Goal: Task Accomplishment & Management: Use online tool/utility

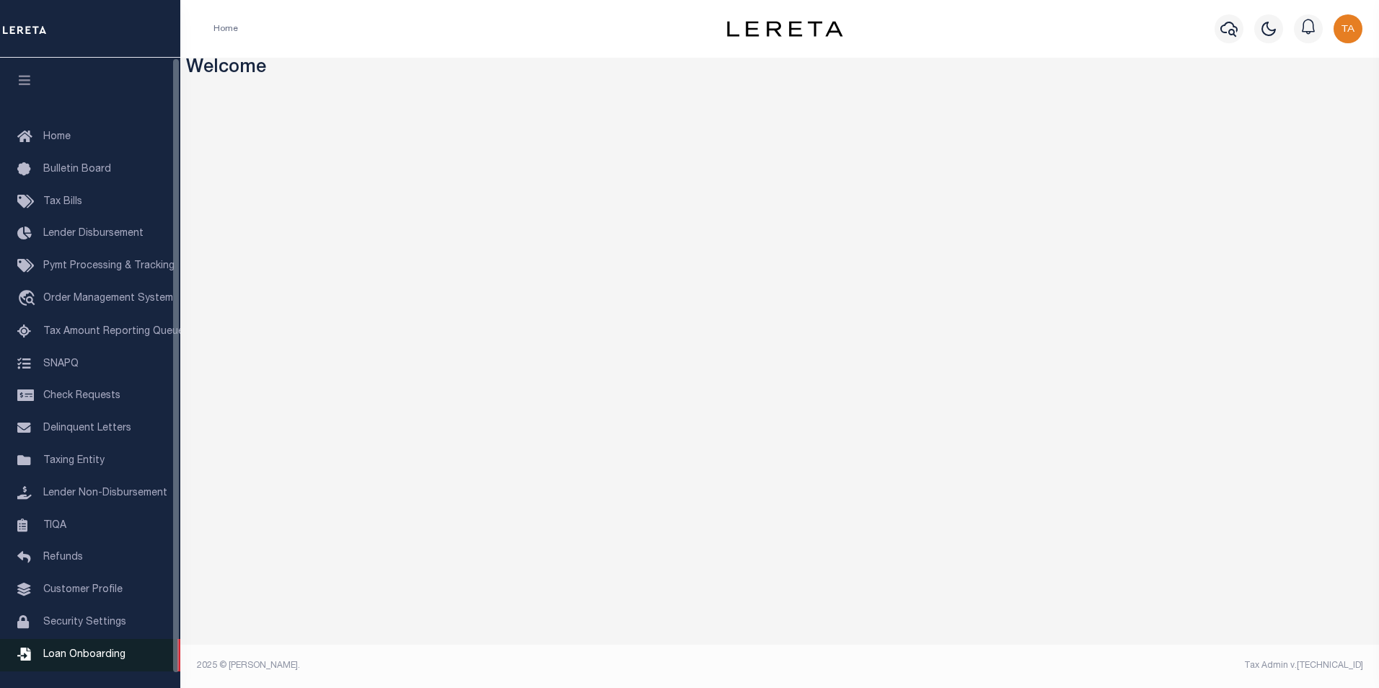
click at [81, 660] on span "Loan Onboarding" at bounding box center [84, 655] width 82 height 10
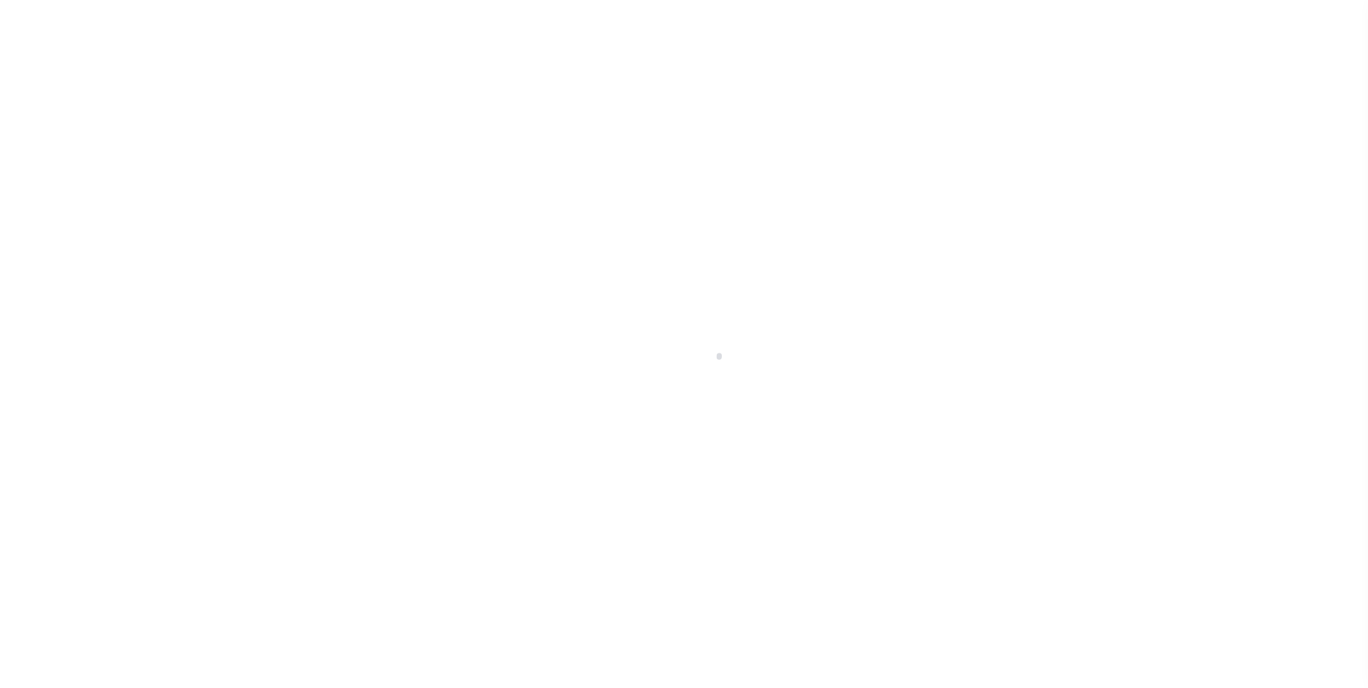
scroll to position [14, 0]
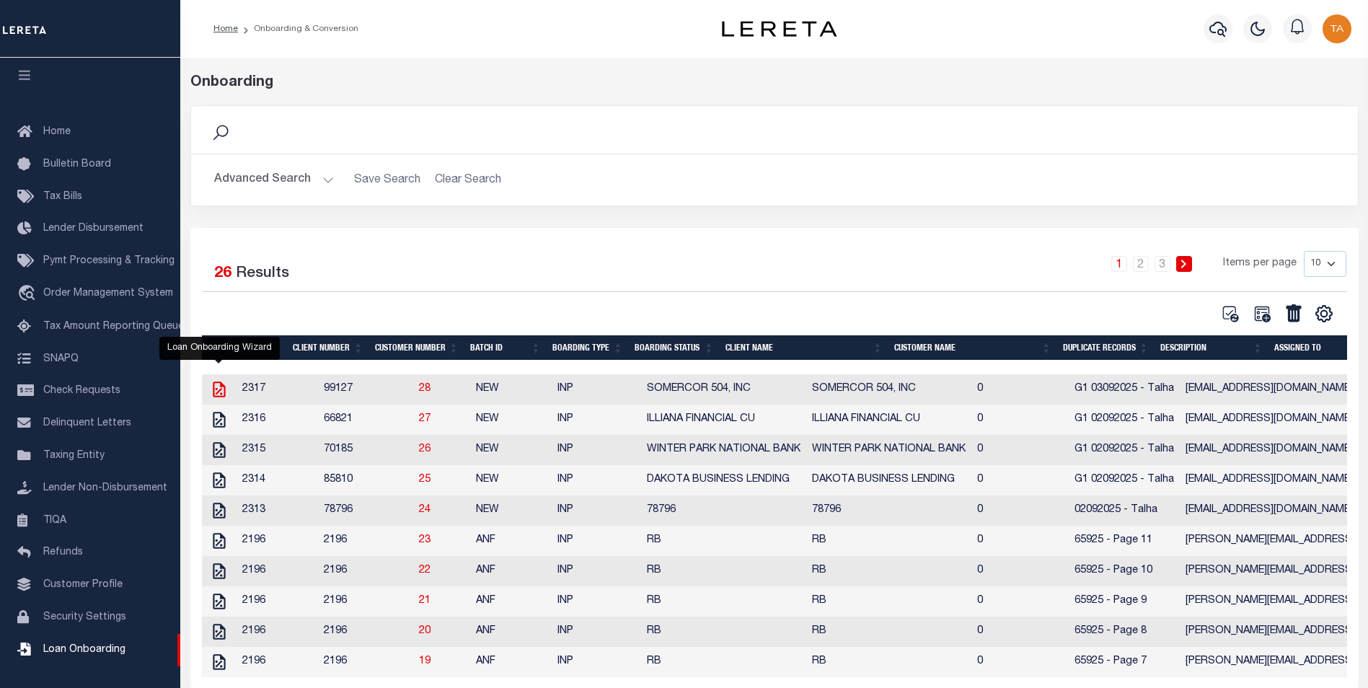
click at [224, 397] on icon "" at bounding box center [219, 390] width 12 height 16
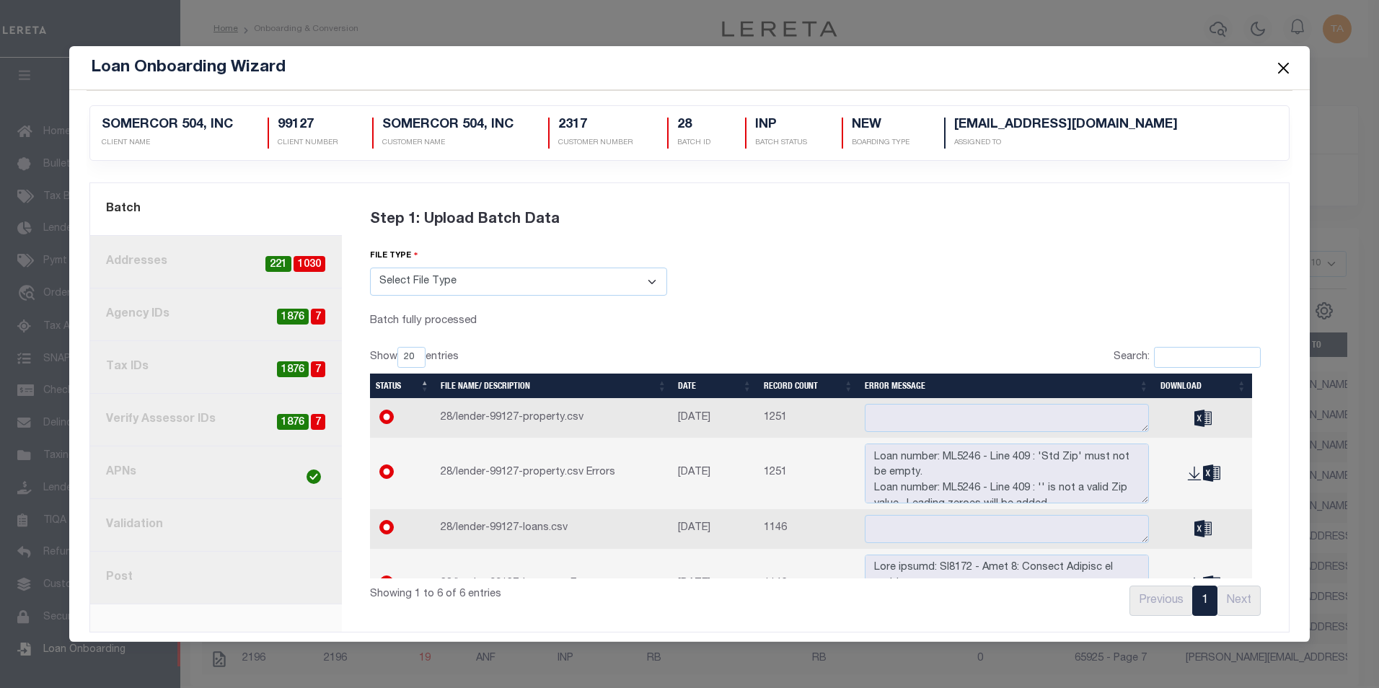
click at [132, 576] on link "8. Post" at bounding box center [216, 578] width 252 height 53
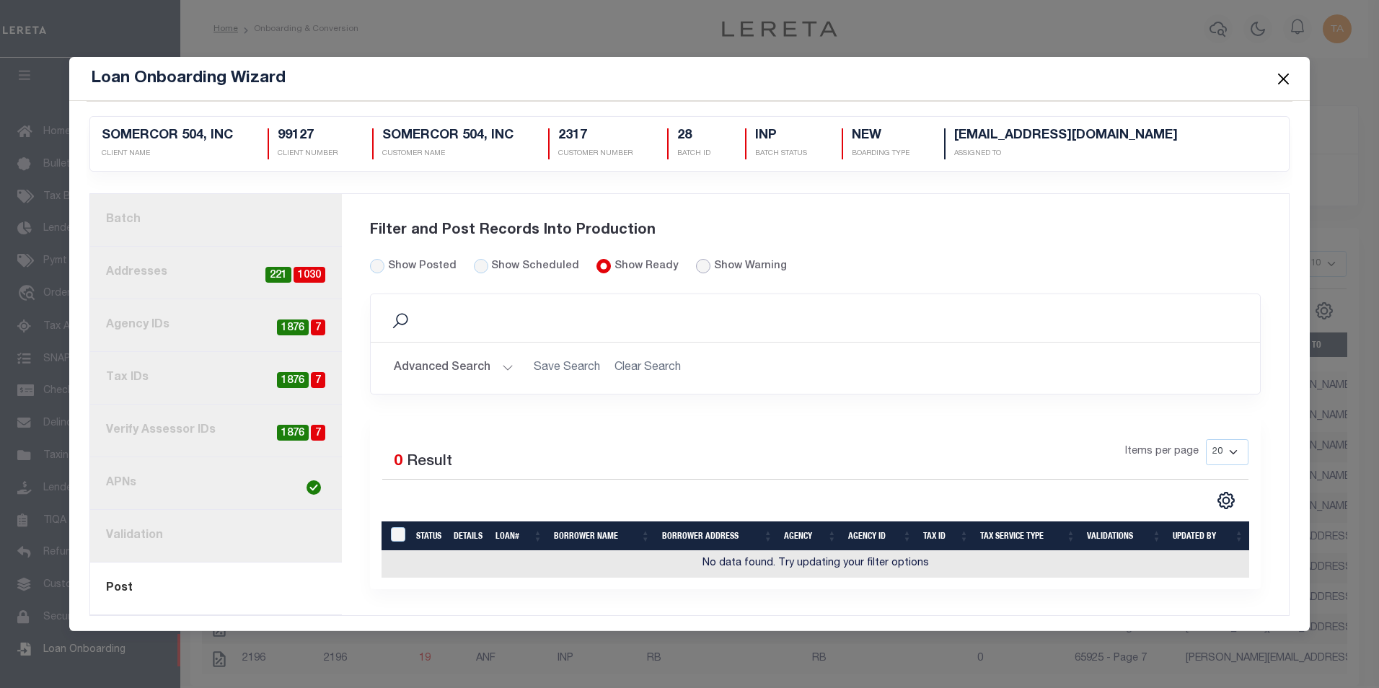
click at [696, 263] on input "radio" at bounding box center [703, 266] width 14 height 14
radio input "true"
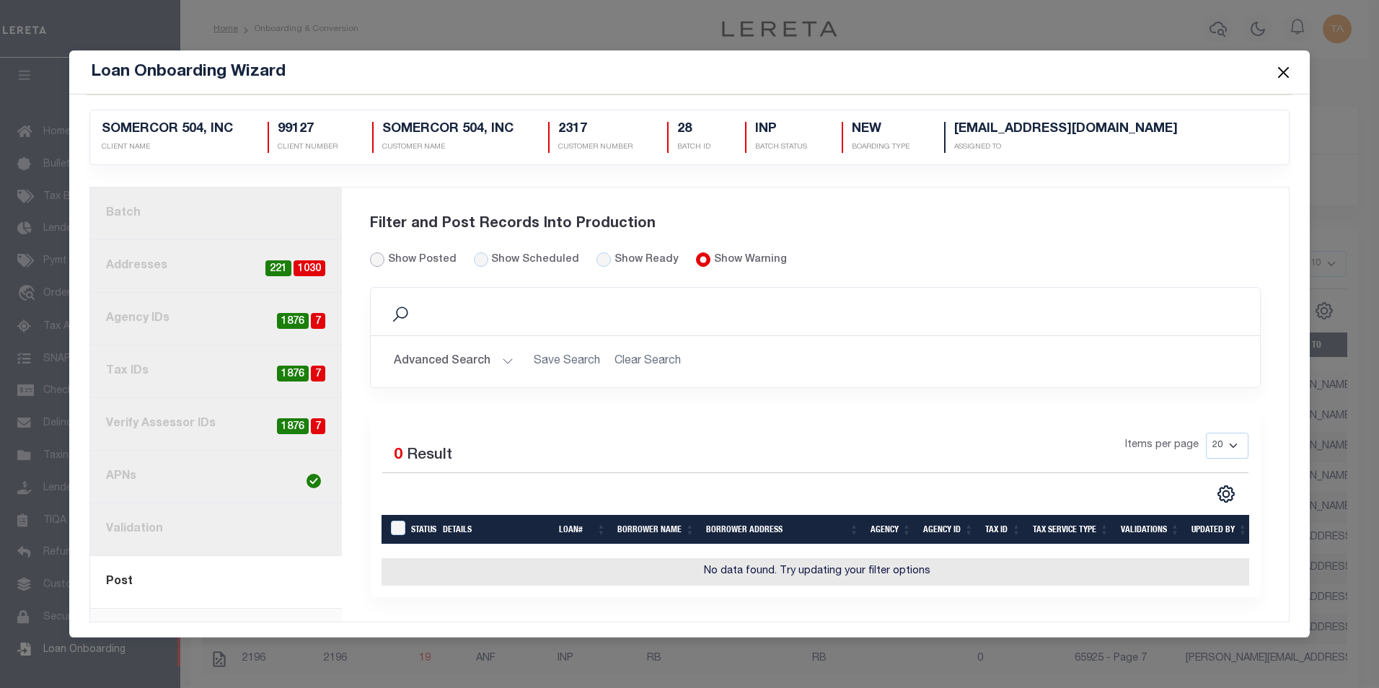
click at [371, 257] on input "Show Posted" at bounding box center [377, 259] width 14 height 14
radio input "true"
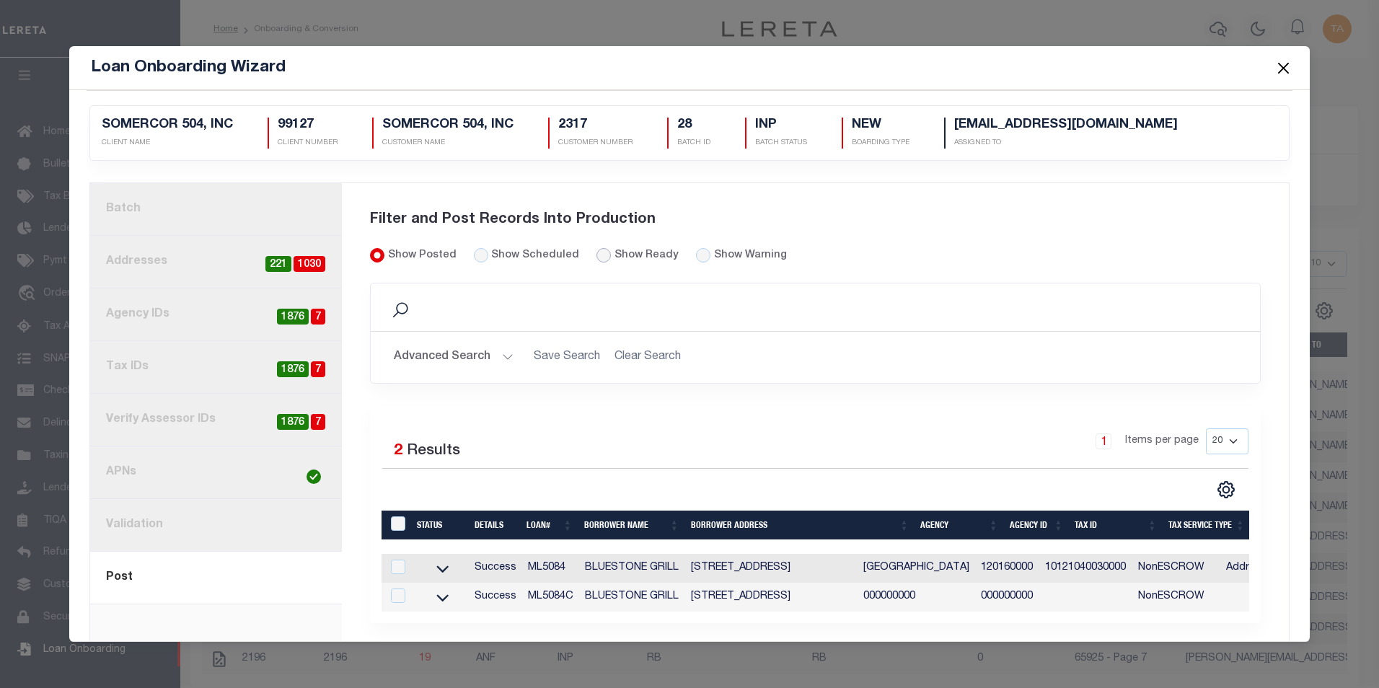
click at [596, 257] on input "Show Ready" at bounding box center [603, 255] width 14 height 14
radio input "true"
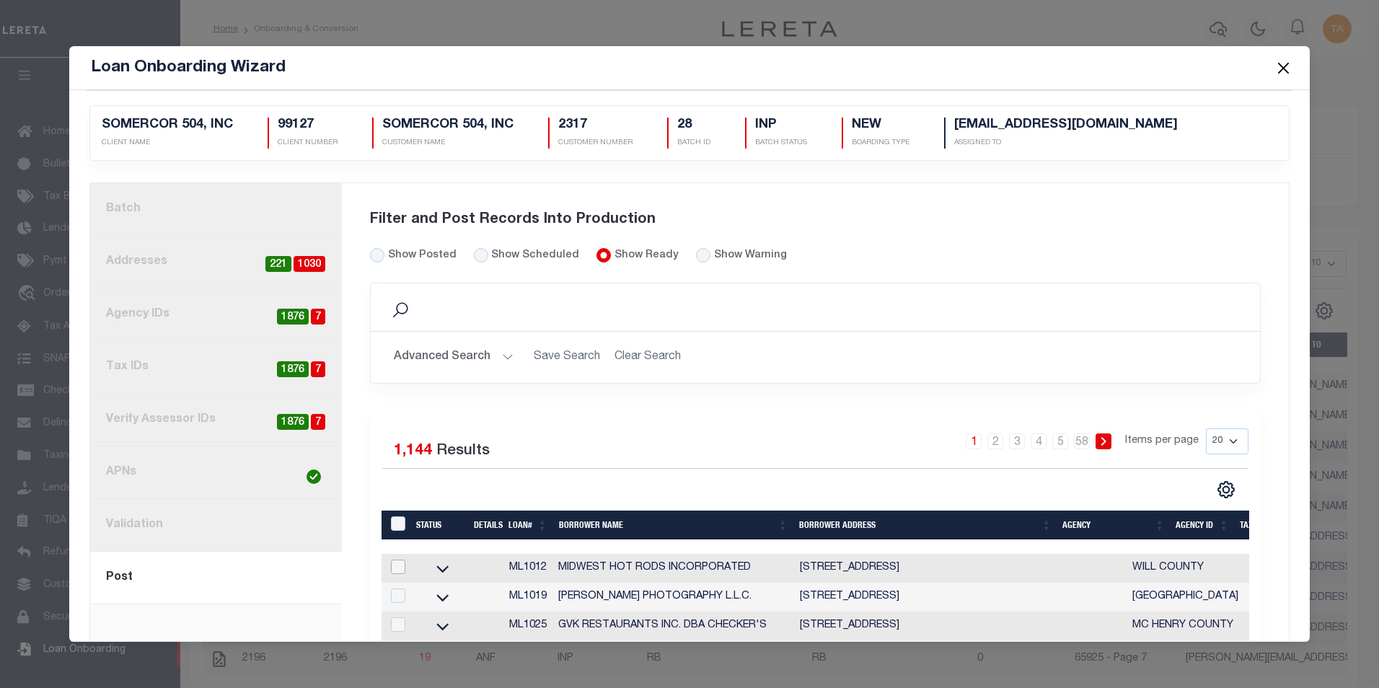
click at [396, 573] on input "checkbox" at bounding box center [398, 567] width 14 height 14
checkbox input "true"
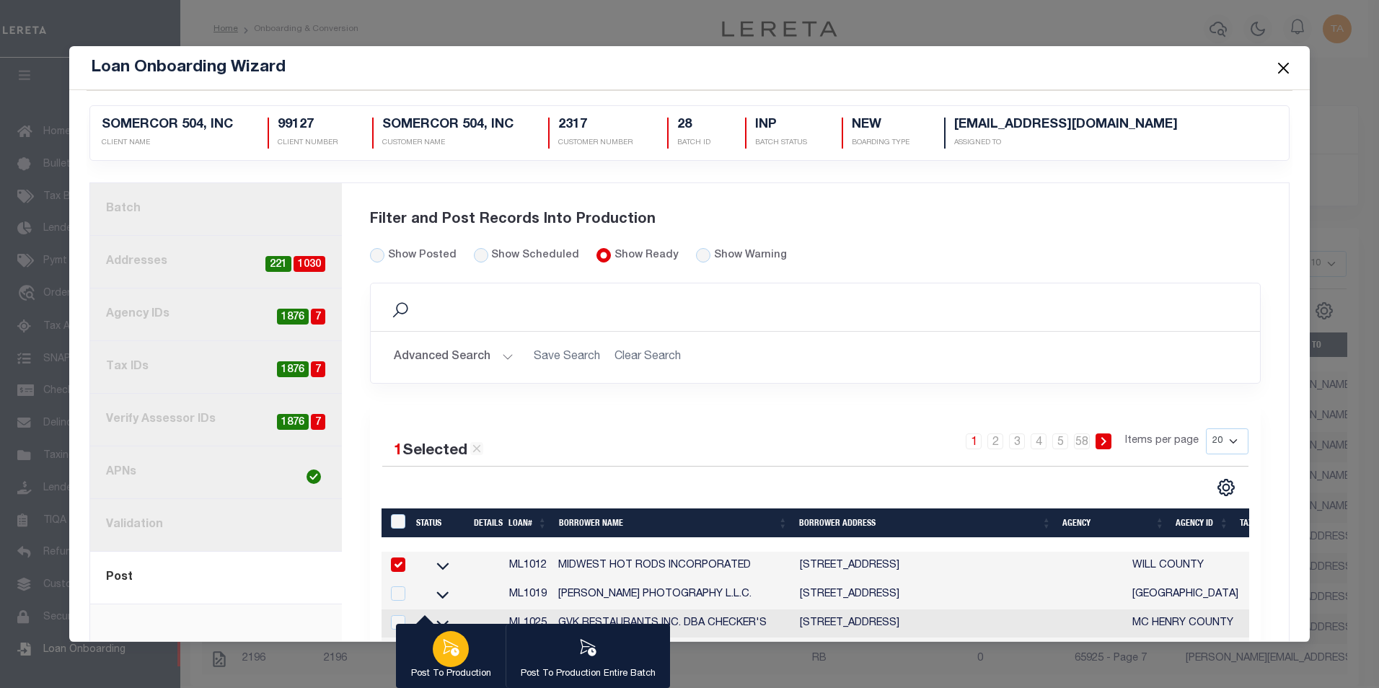
click at [444, 656] on icon "button" at bounding box center [450, 647] width 19 height 19
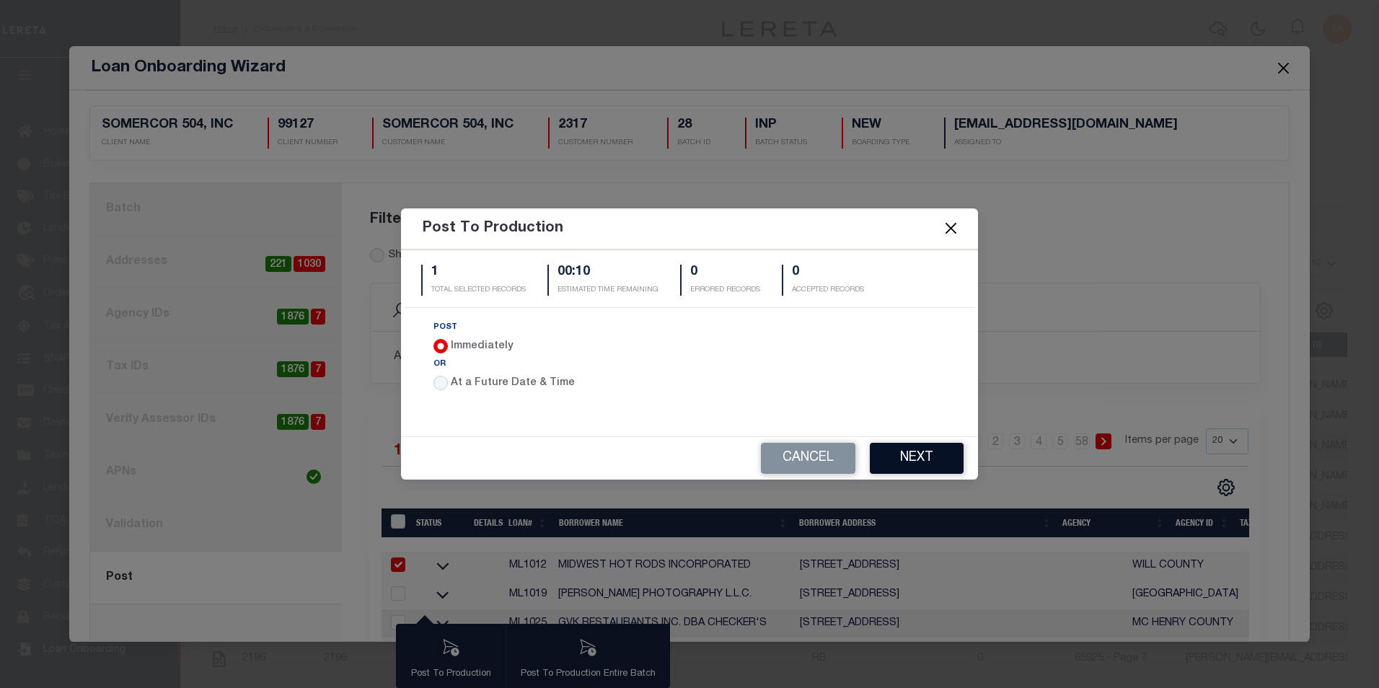
click at [914, 456] on button "Next" at bounding box center [917, 458] width 94 height 31
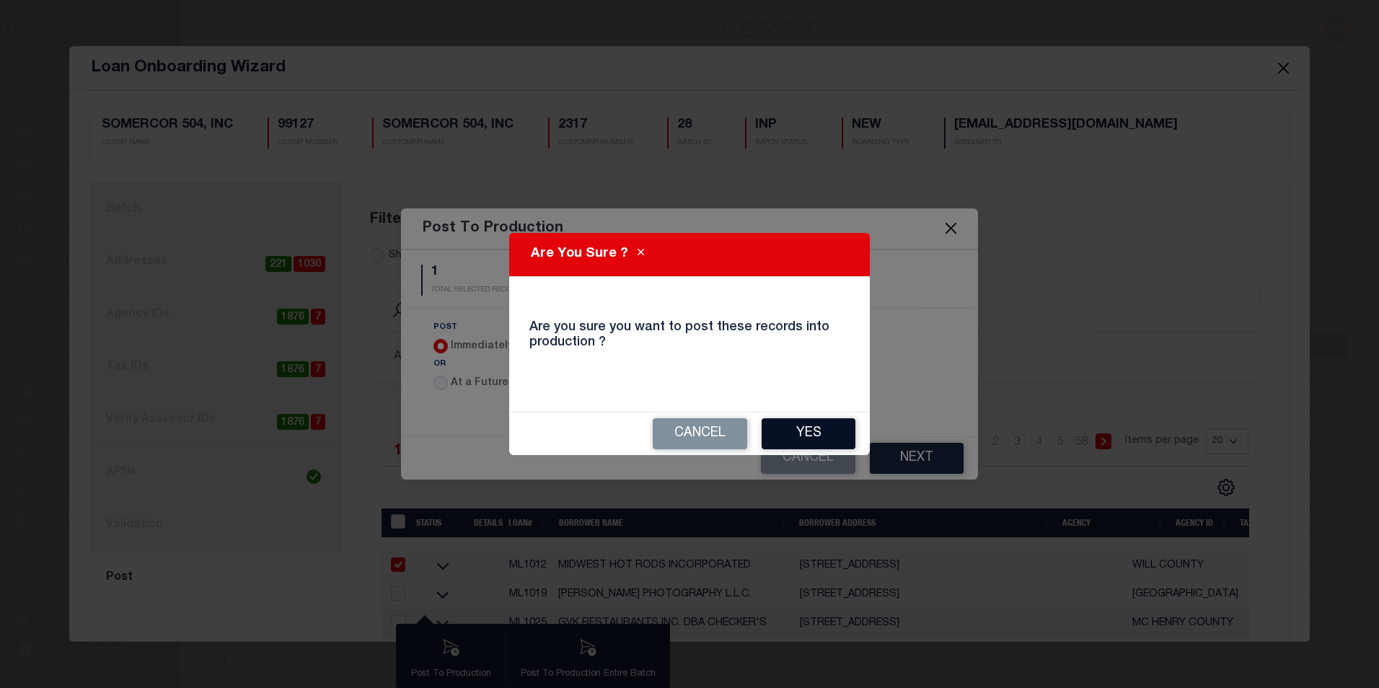
click at [824, 425] on button "Yes" at bounding box center [809, 433] width 94 height 31
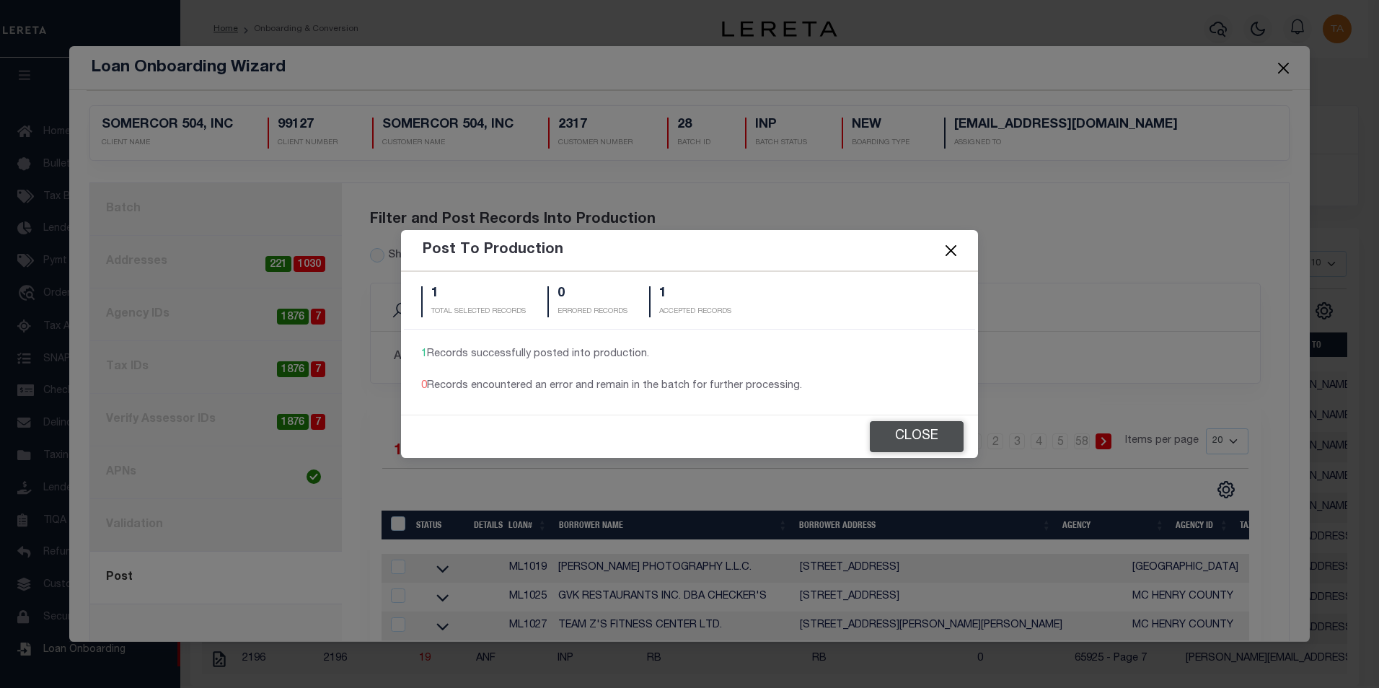
click at [909, 435] on button "Close" at bounding box center [917, 436] width 94 height 31
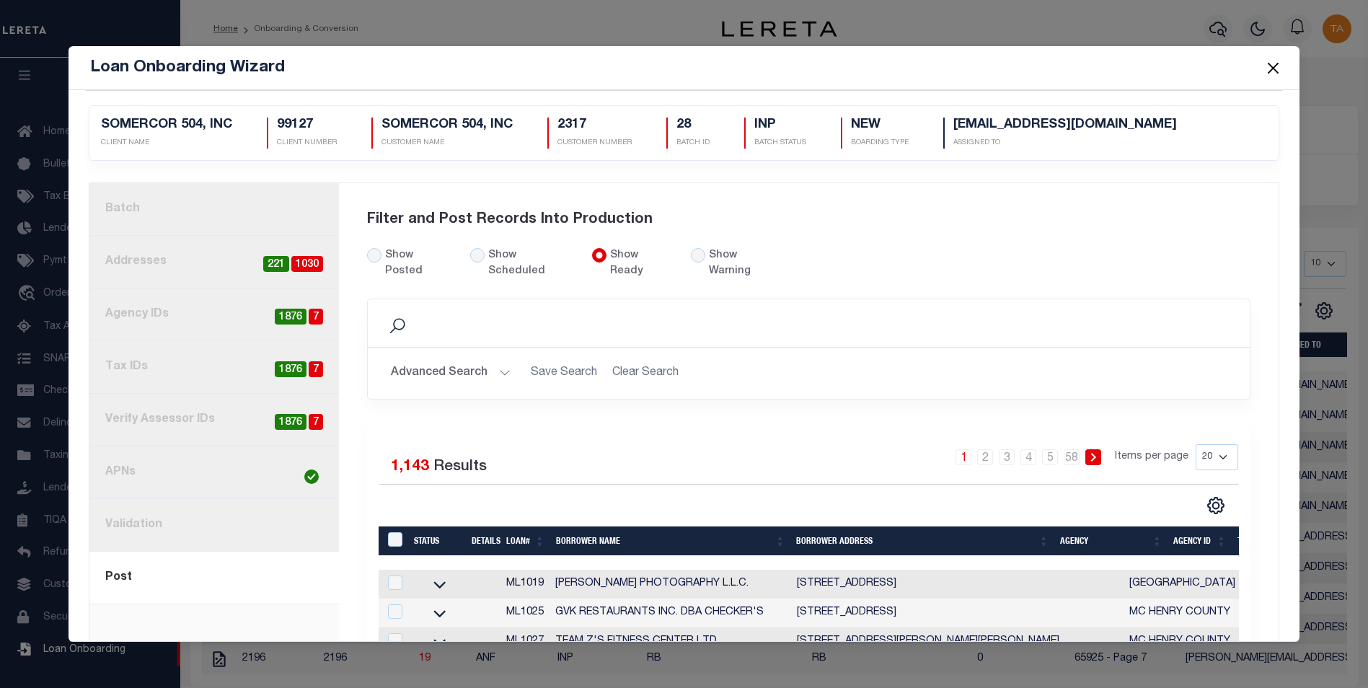
click at [1277, 68] on button "Close" at bounding box center [1273, 67] width 19 height 19
